Goal: Book appointment/travel/reservation

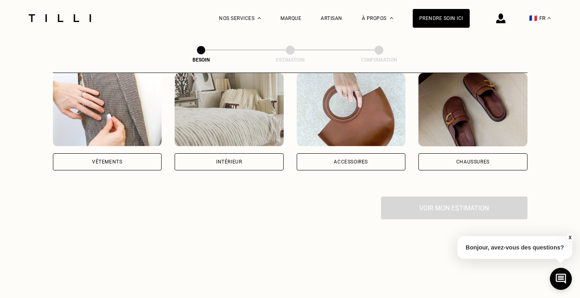
scroll to position [122, 0]
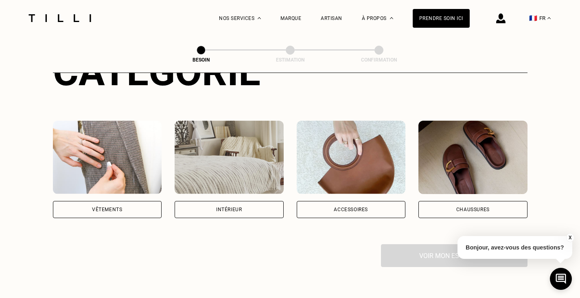
click at [135, 201] on div "Vêtements" at bounding box center [107, 209] width 109 height 17
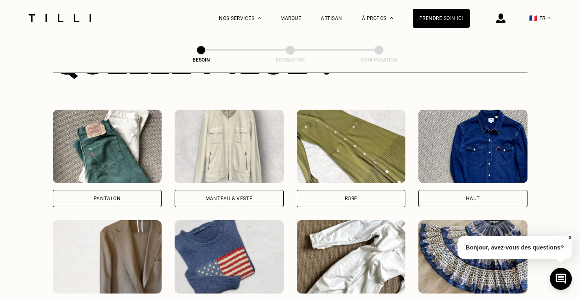
scroll to position [388, 0]
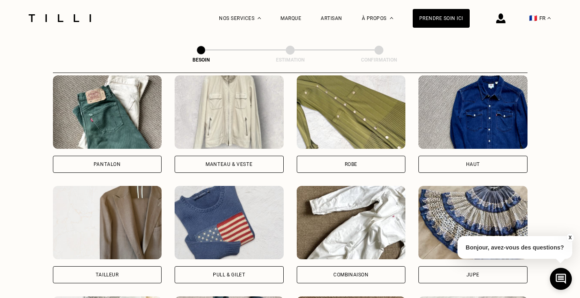
click at [241, 162] on div "Manteau & Veste" at bounding box center [229, 164] width 47 height 5
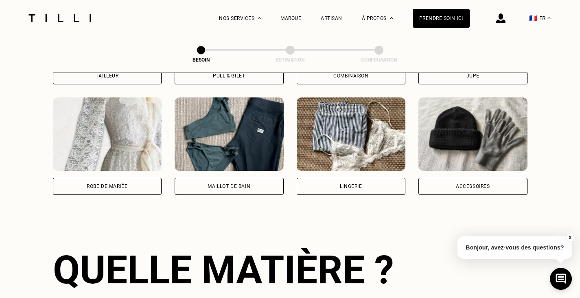
scroll to position [465, 0]
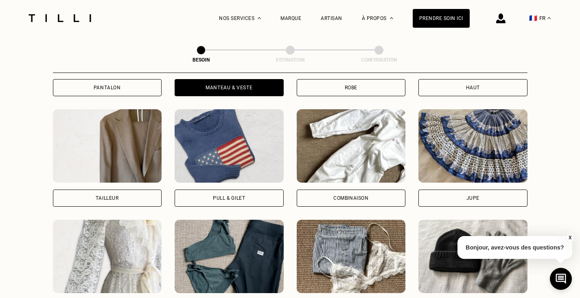
click at [133, 189] on div "Tailleur" at bounding box center [107, 197] width 109 height 17
select select "FR"
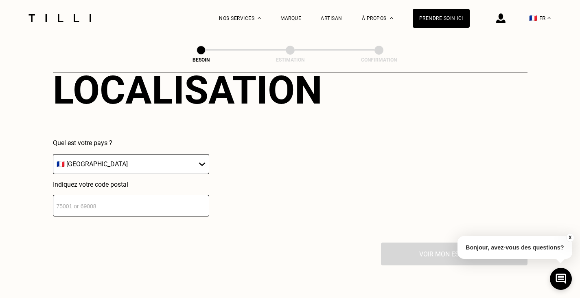
scroll to position [790, 0]
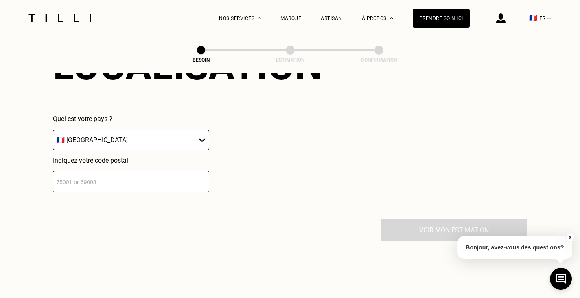
click at [142, 175] on input "number" at bounding box center [131, 182] width 156 height 22
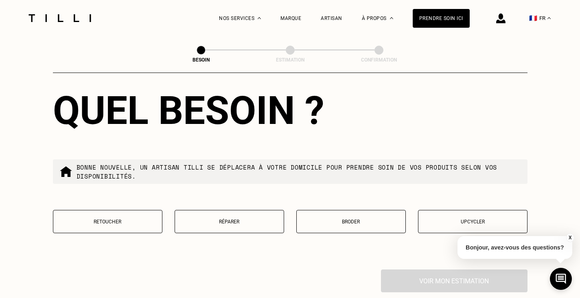
scroll to position [992, 0]
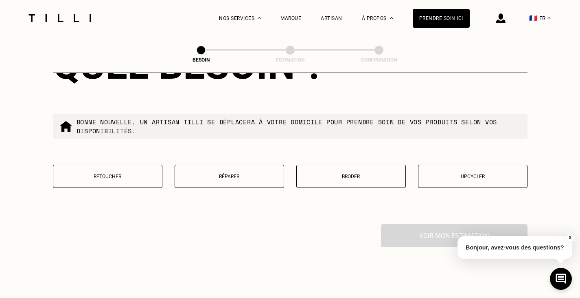
type input "75019"
click at [136, 173] on p "Retoucher" at bounding box center [107, 176] width 101 height 6
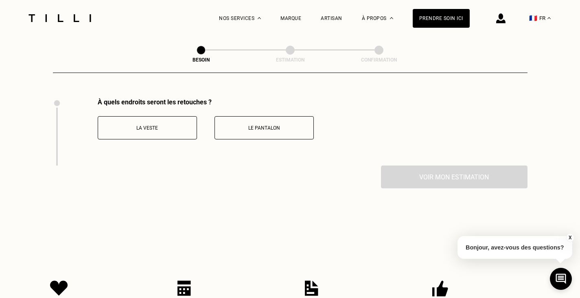
scroll to position [1120, 0]
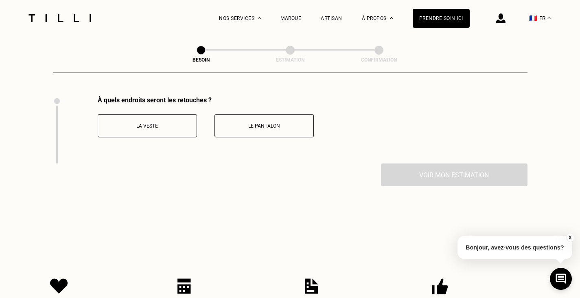
click at [174, 123] on p "La veste" at bounding box center [147, 126] width 90 height 6
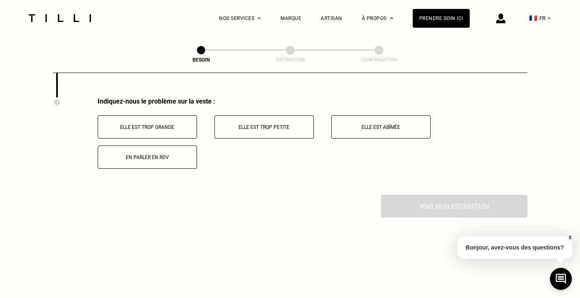
scroll to position [1187, 0]
click at [176, 123] on p "Elle est trop grande" at bounding box center [147, 126] width 90 height 6
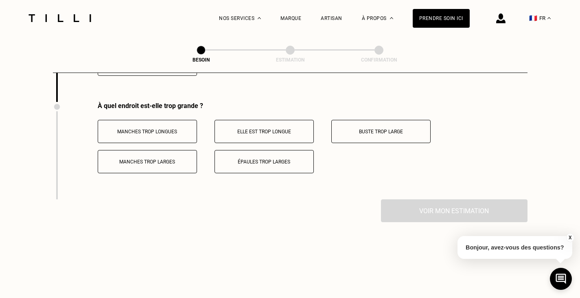
scroll to position [1285, 0]
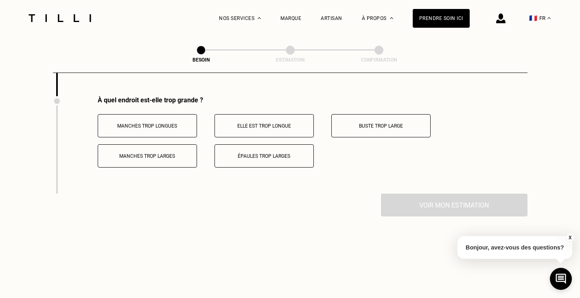
click at [176, 123] on p "Manches trop longues" at bounding box center [147, 126] width 90 height 6
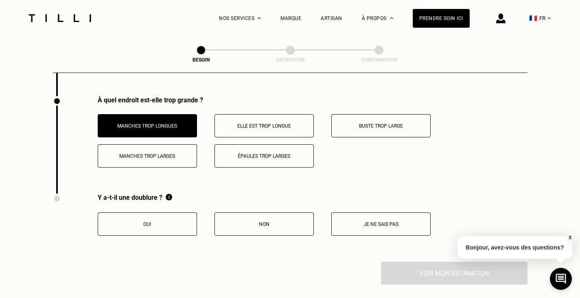
click at [194, 221] on button "Oui" at bounding box center [147, 223] width 99 height 23
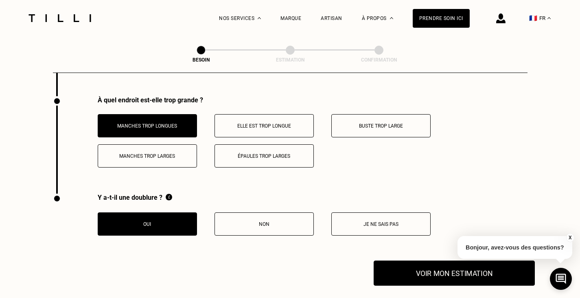
click at [447, 260] on button "Voir mon estimation" at bounding box center [454, 272] width 161 height 25
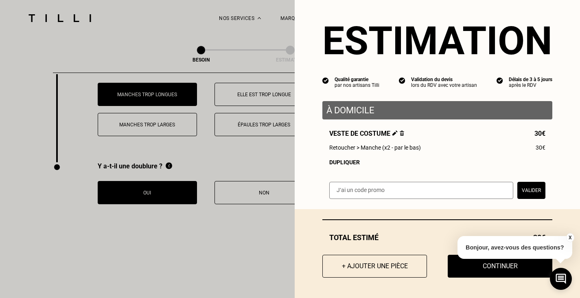
scroll to position [1325, 0]
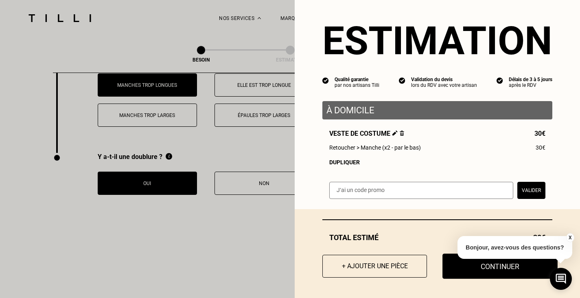
click at [446, 270] on button "Continuer" at bounding box center [499, 265] width 115 height 25
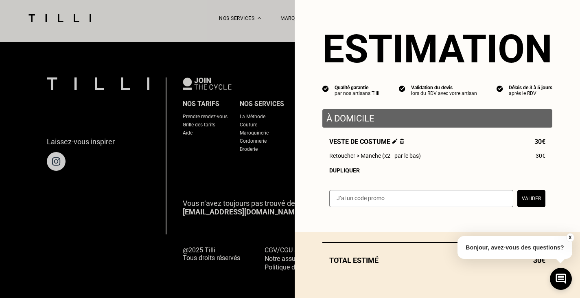
select select "FR"
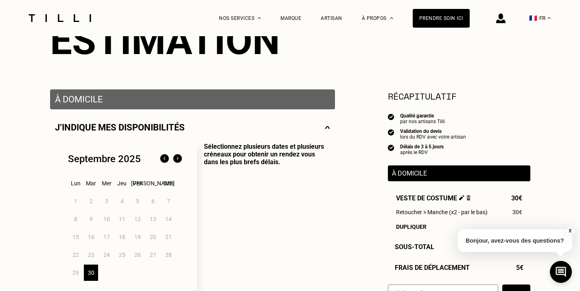
scroll to position [122, 0]
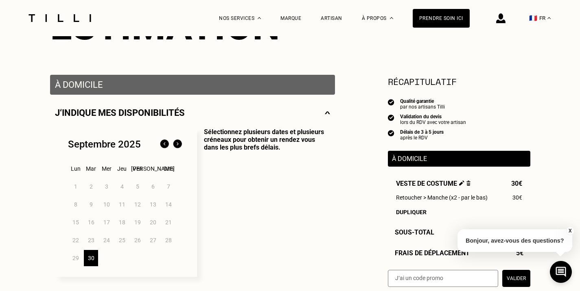
click at [175, 147] on img at bounding box center [177, 144] width 13 height 13
click at [104, 188] on div "1" at bounding box center [106, 187] width 14 height 16
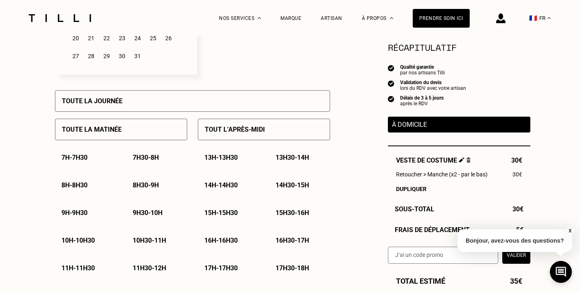
scroll to position [326, 0]
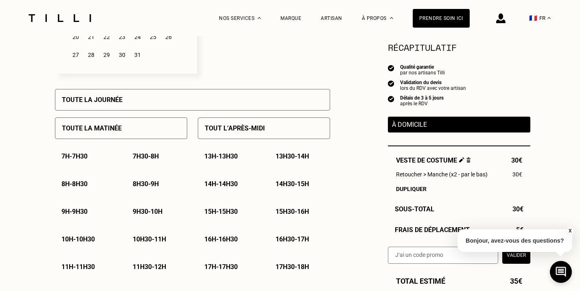
click at [91, 237] on div "10h - 10h30" at bounding box center [85, 239] width 61 height 21
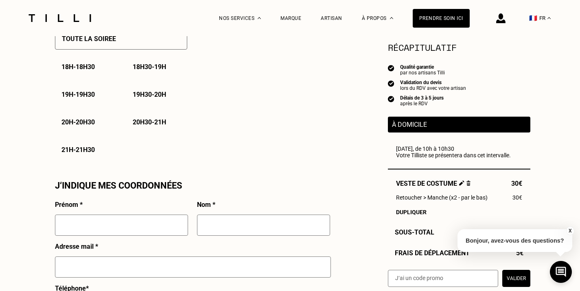
scroll to position [570, 0]
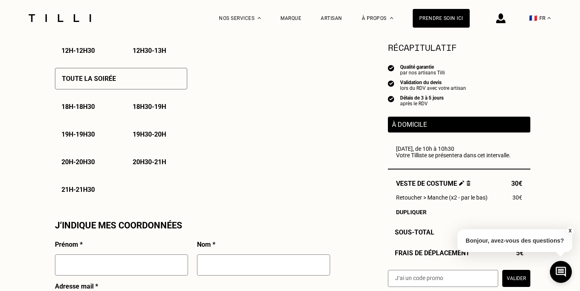
click at [407, 65] on div "Qualité garantie" at bounding box center [422, 67] width 45 height 6
click at [409, 44] on section "Récapitulatif" at bounding box center [459, 47] width 142 height 13
click at [243, 131] on span "Nos prix" at bounding box center [236, 129] width 22 height 6
select select "FR"
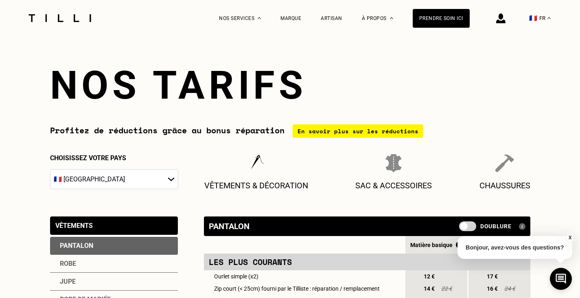
scroll to position [122, 0]
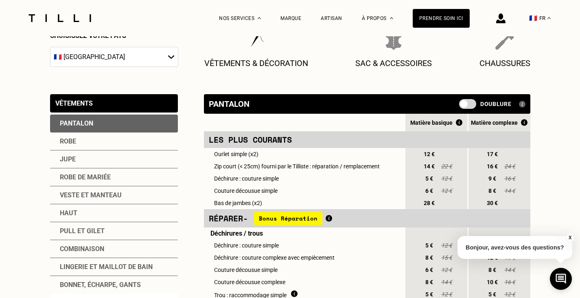
click at [76, 195] on div "Veste et manteau" at bounding box center [114, 195] width 128 height 18
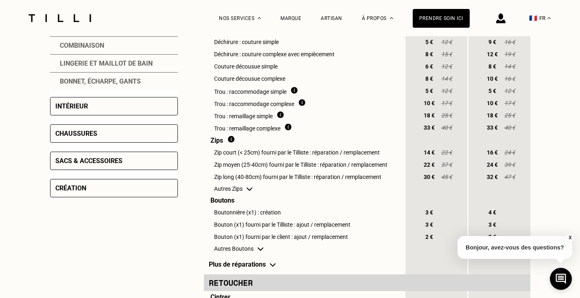
scroll to position [326, 0]
click at [99, 101] on div "Intérieur" at bounding box center [114, 105] width 128 height 18
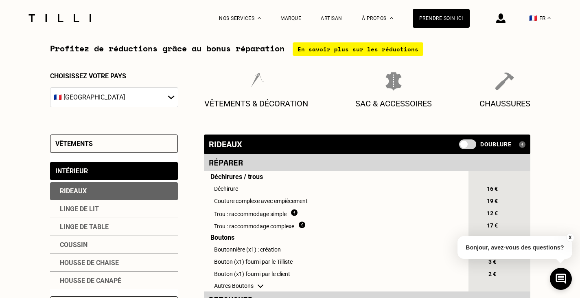
scroll to position [81, 0]
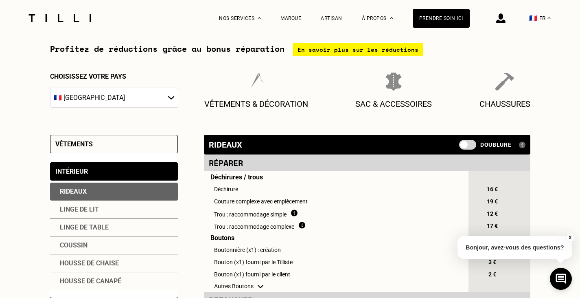
click at [85, 147] on div "Vêtements" at bounding box center [73, 144] width 37 height 8
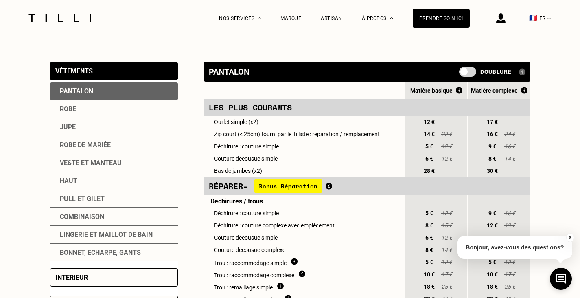
scroll to position [163, 0]
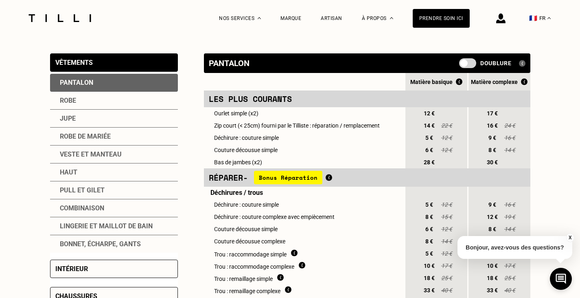
click at [83, 158] on div "Veste et manteau" at bounding box center [114, 154] width 128 height 18
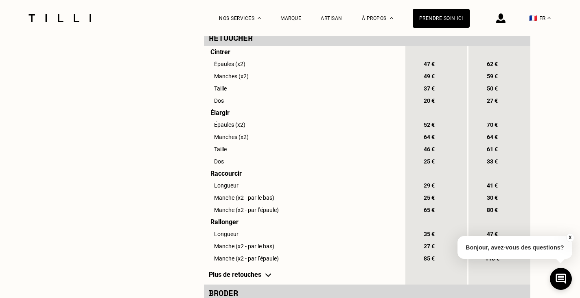
scroll to position [611, 0]
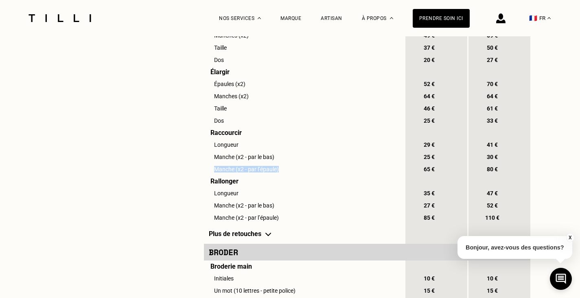
drag, startPoint x: 285, startPoint y: 182, endPoint x: 214, endPoint y: 184, distance: 71.3
click at [214, 175] on td "Manche (x2 - par l’épaule)" at bounding box center [304, 169] width 200 height 12
drag, startPoint x: 214, startPoint y: 184, endPoint x: 495, endPoint y: 184, distance: 281.2
click at [495, 175] on tr "Manche (x2 - par l’épaule) 65 € 80 €" at bounding box center [367, 169] width 326 height 12
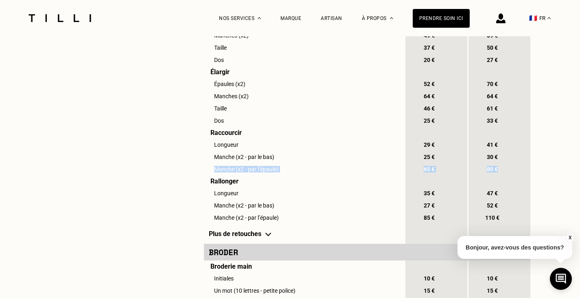
click at [499, 172] on span "80 €" at bounding box center [492, 169] width 15 height 7
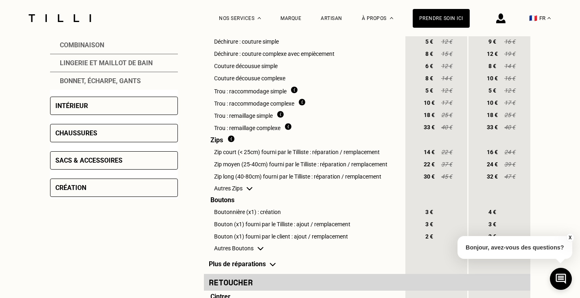
scroll to position [81, 0]
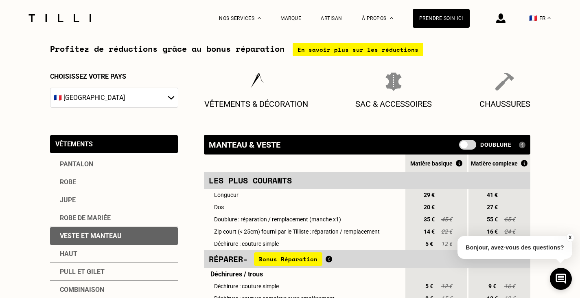
click at [471, 146] on span at bounding box center [467, 145] width 17 height 10
click at [461, 147] on input "checkbox" at bounding box center [461, 147] width 0 height 0
click at [520, 143] on img at bounding box center [522, 144] width 7 height 7
click at [521, 143] on img at bounding box center [522, 144] width 7 height 7
click at [522, 145] on img at bounding box center [522, 144] width 7 height 7
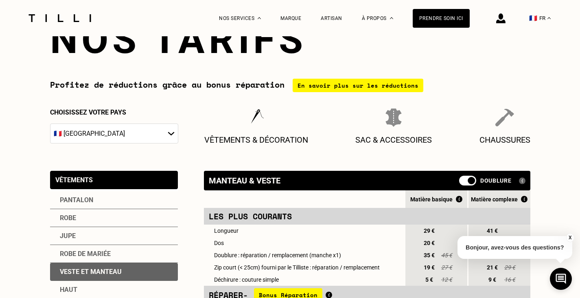
scroll to position [0, 0]
